Goal: Information Seeking & Learning: Stay updated

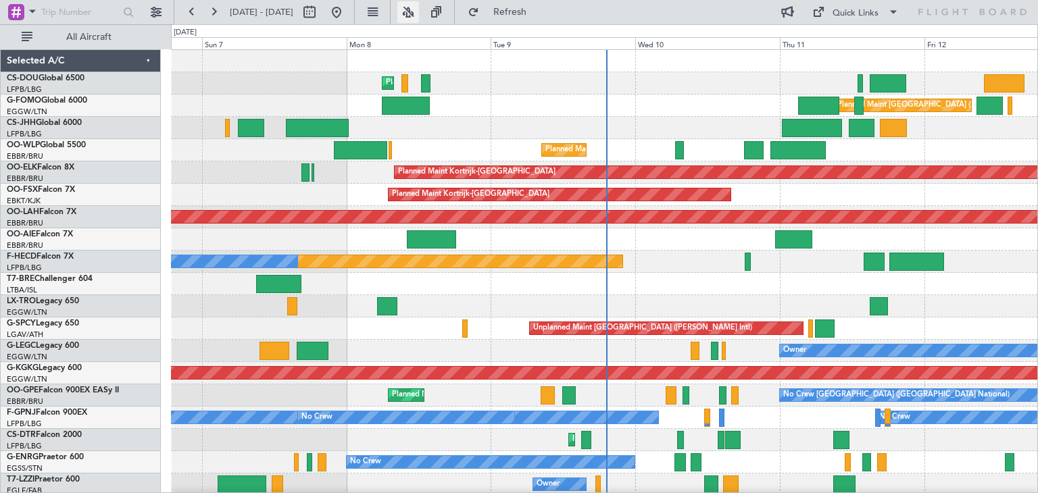
click at [419, 17] on button at bounding box center [408, 12] width 22 height 22
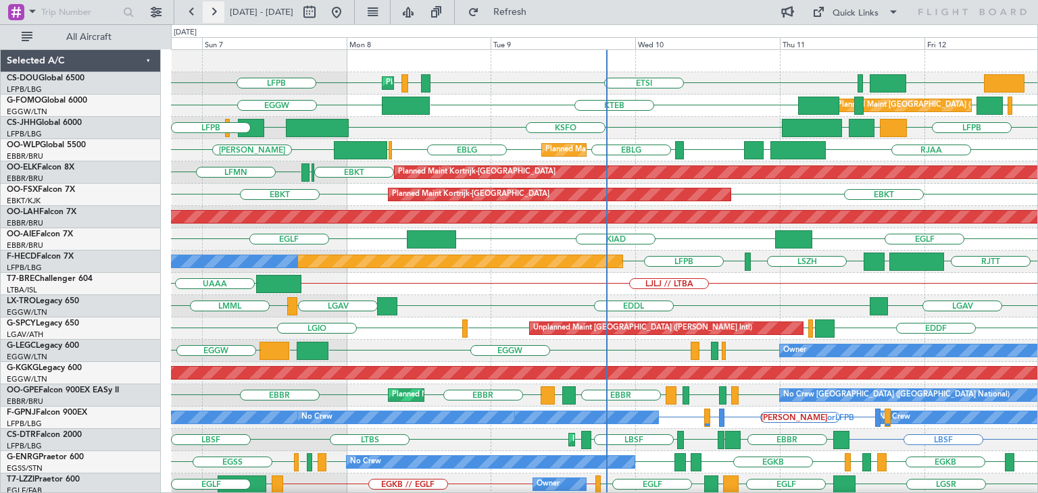
click at [215, 14] on button at bounding box center [214, 12] width 22 height 22
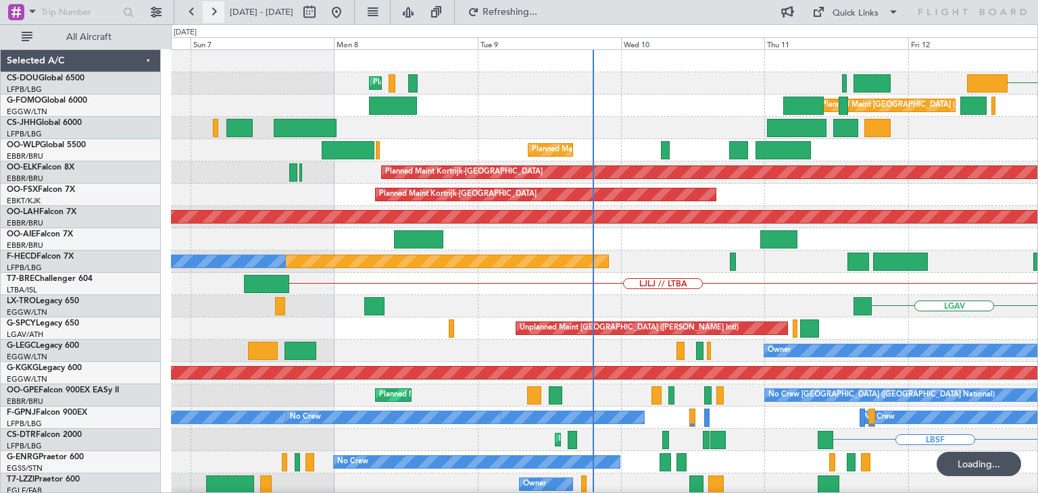
click at [215, 14] on button at bounding box center [214, 12] width 22 height 22
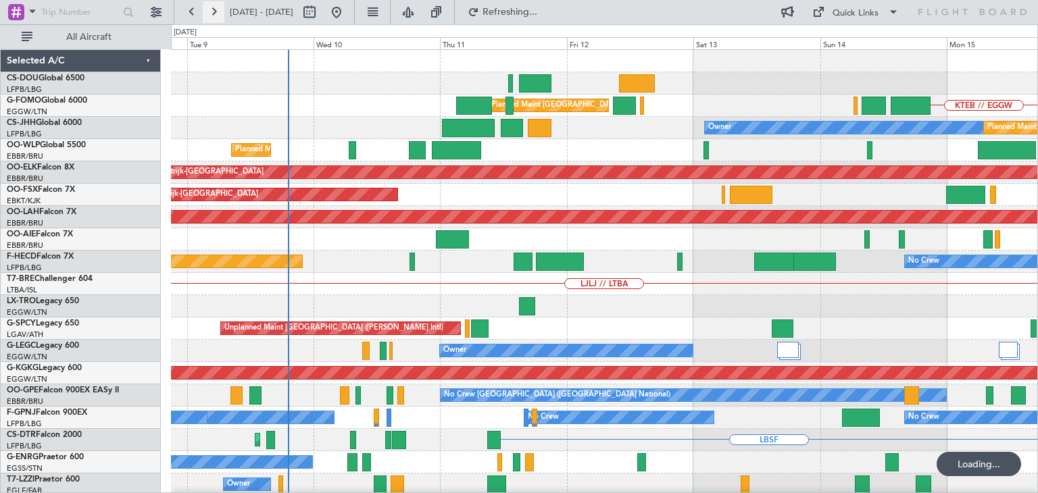
click at [215, 14] on button at bounding box center [214, 12] width 22 height 22
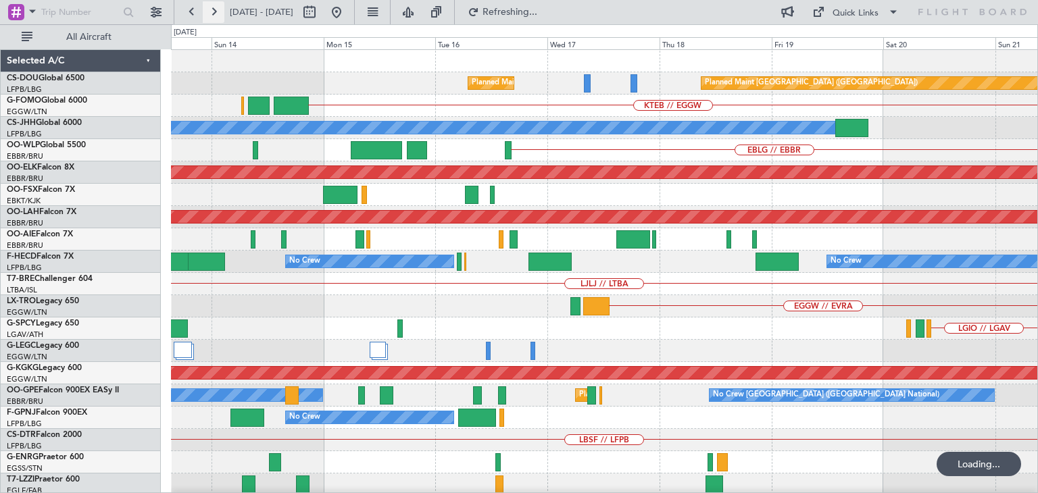
click at [215, 14] on button at bounding box center [214, 12] width 22 height 22
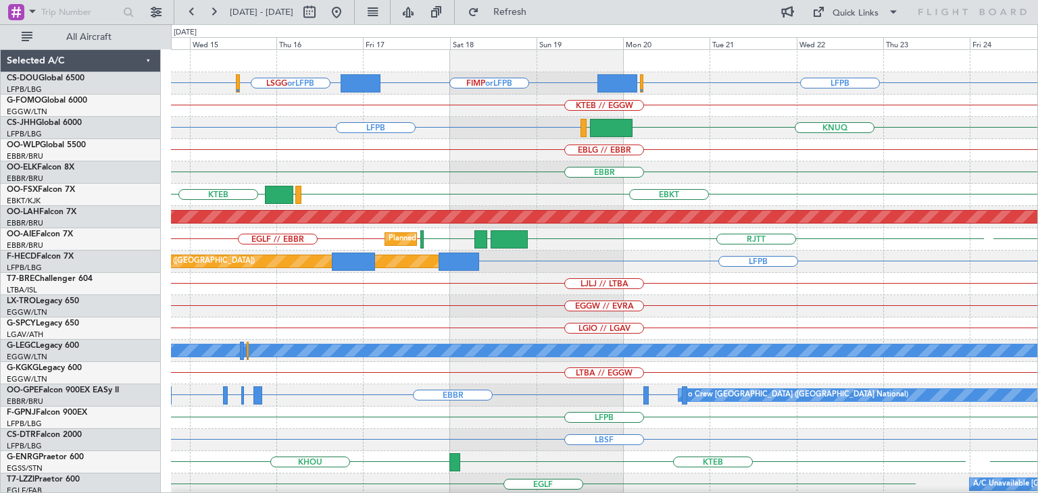
click at [860, 162] on div "EBBR" at bounding box center [604, 173] width 866 height 22
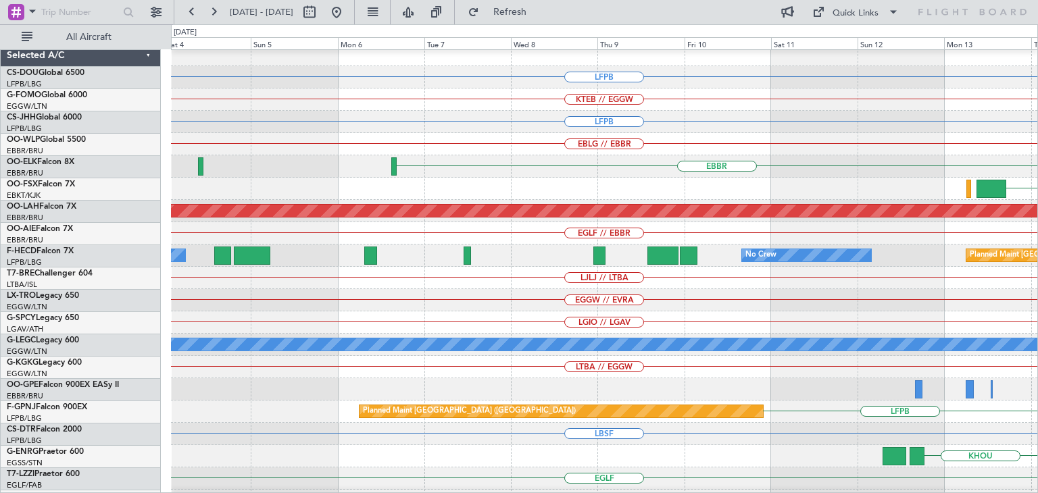
scroll to position [6, 0]
click at [791, 141] on div "EBLG // EBBR" at bounding box center [604, 144] width 866 height 22
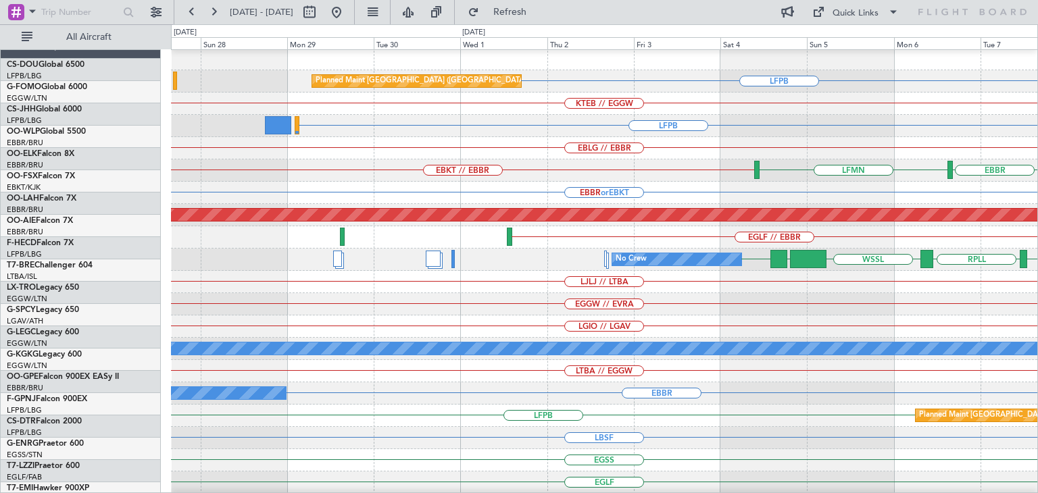
scroll to position [2, 0]
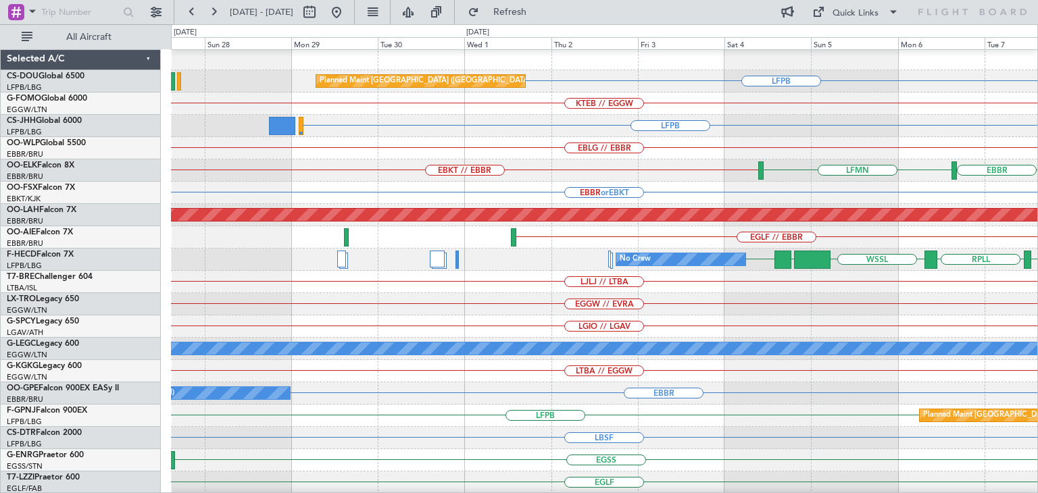
click at [897, 113] on div "KTEB // EGGW" at bounding box center [604, 104] width 866 height 22
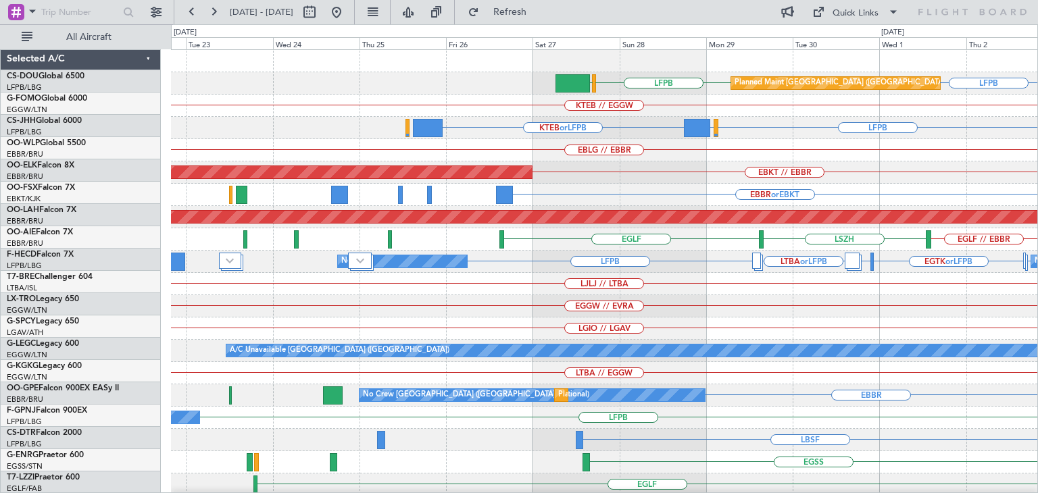
scroll to position [0, 0]
click at [714, 131] on div "LFPB EDDM or LFPB KTEB or LFPB" at bounding box center [604, 128] width 866 height 22
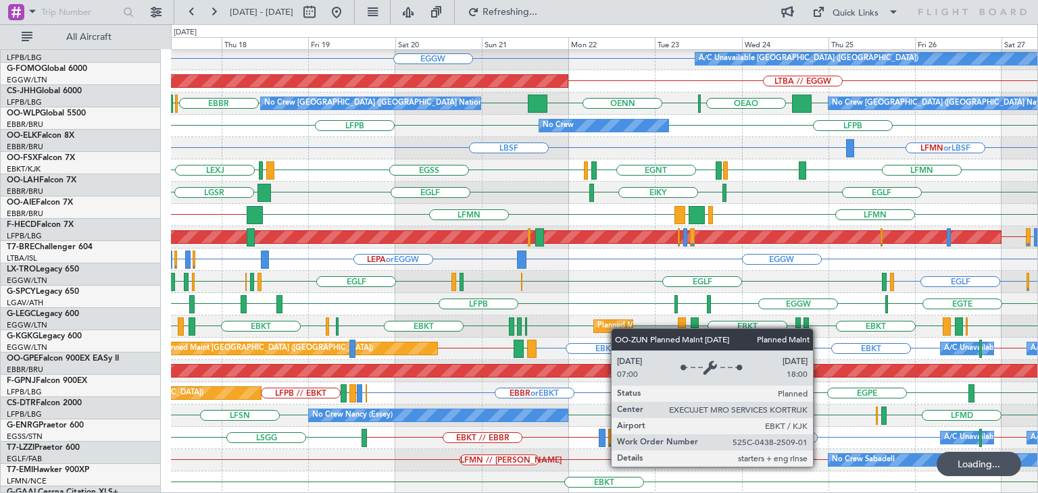
scroll to position [292, 0]
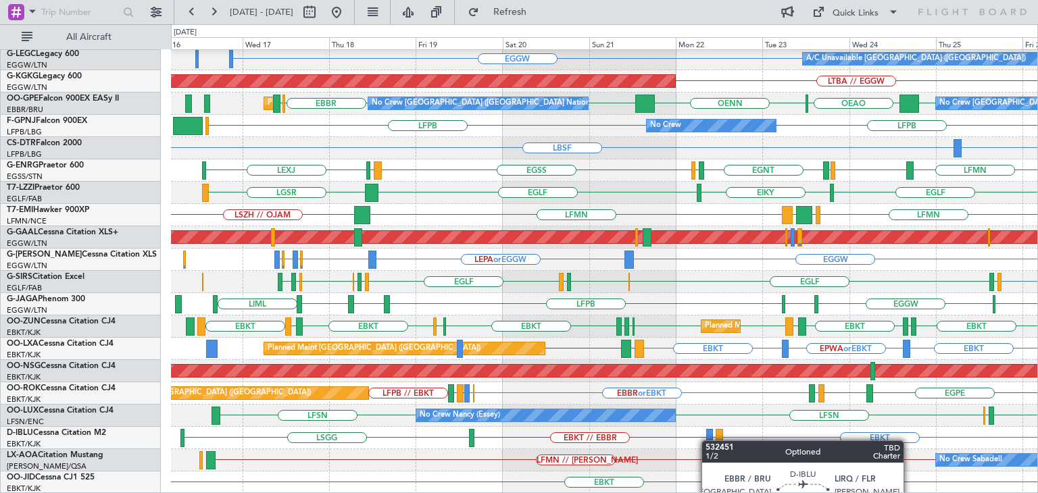
click at [707, 441] on div "LGIO // LGAV [PERSON_NAME] LGMK HESX EGGW A/C Unavailable [GEOGRAPHIC_DATA] ([G…" at bounding box center [604, 126] width 866 height 736
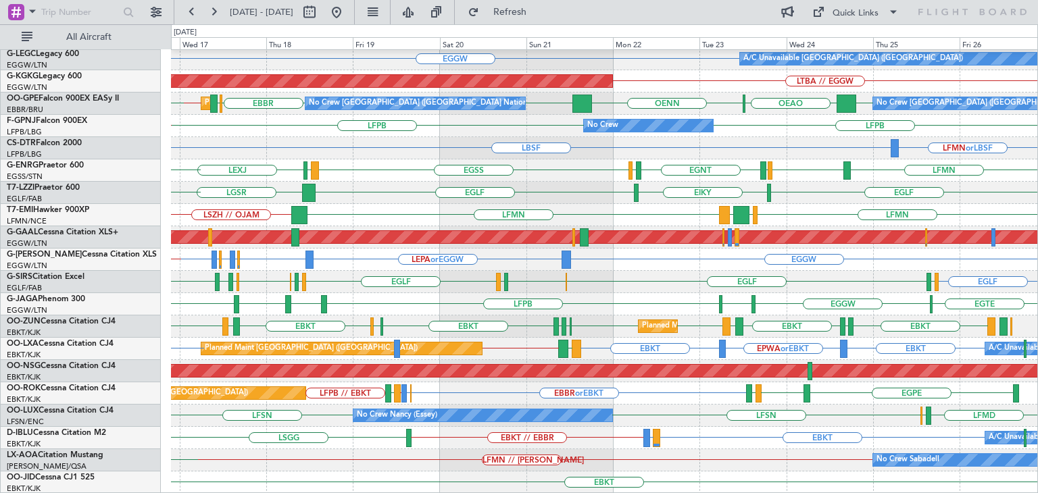
click at [839, 392] on div "LGIO // LGAV LGMK HESX [PERSON_NAME] EGGW A/C Unavailable [GEOGRAPHIC_DATA] ([G…" at bounding box center [604, 126] width 866 height 736
click at [347, 13] on button at bounding box center [337, 12] width 22 height 22
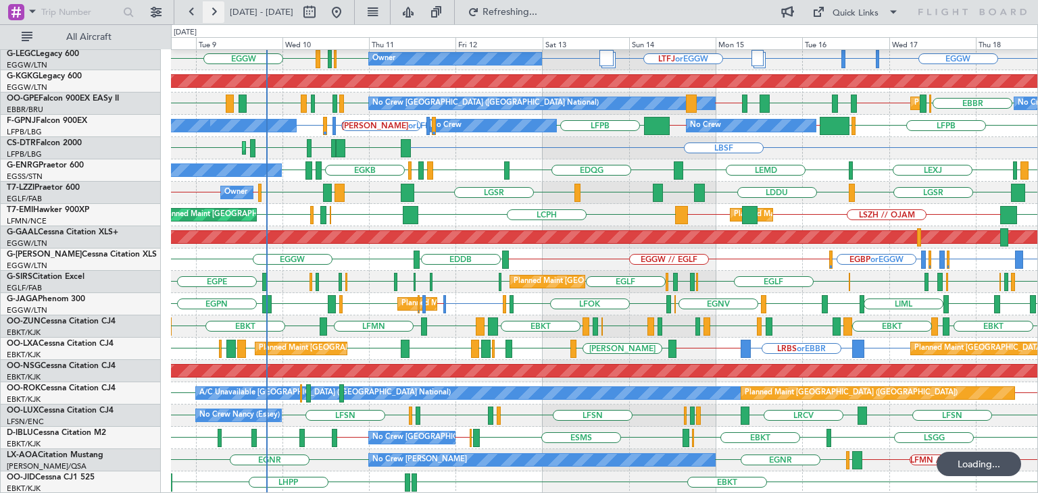
click at [214, 12] on button at bounding box center [214, 12] width 22 height 22
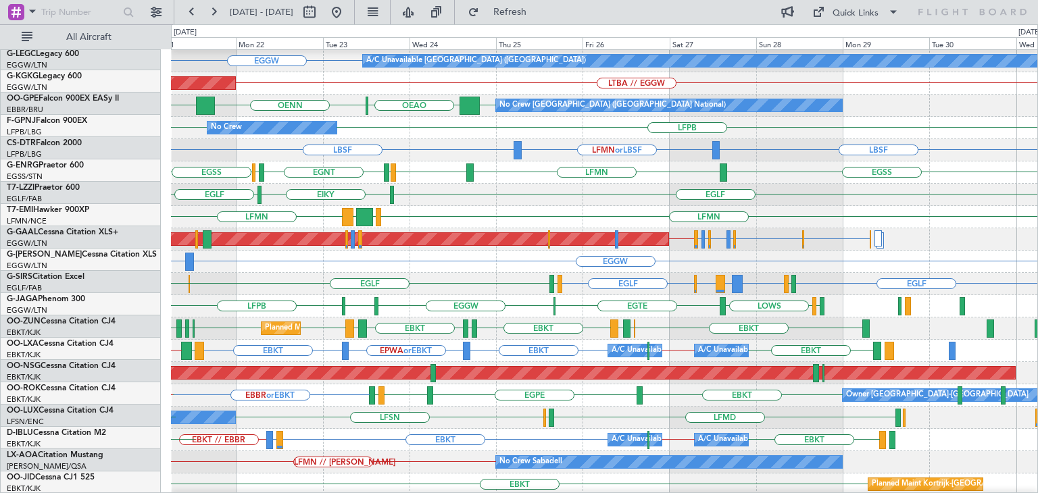
click at [635, 194] on div "EGLF [GEOGRAPHIC_DATA] [GEOGRAPHIC_DATA]" at bounding box center [604, 195] width 866 height 22
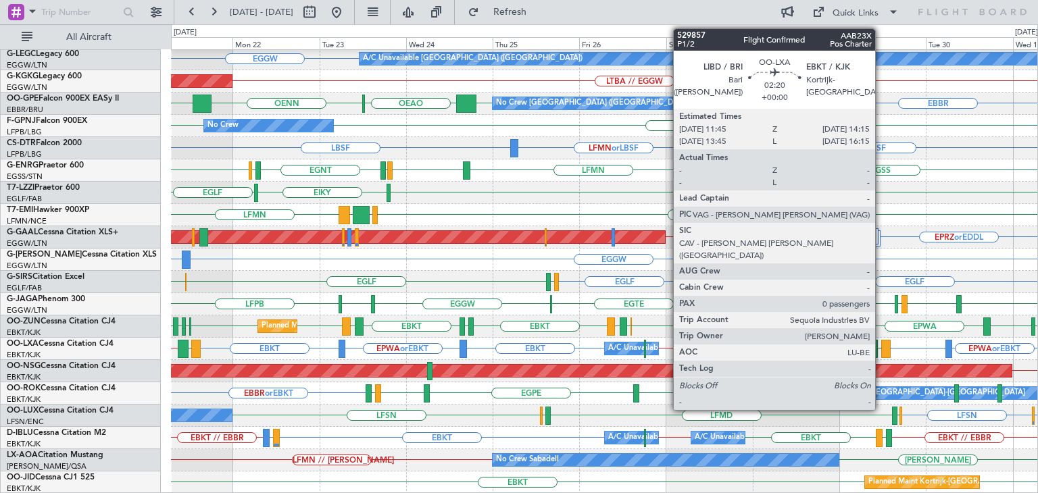
click at [881, 347] on div at bounding box center [885, 349] width 9 height 18
